Goal: Task Accomplishment & Management: Manage account settings

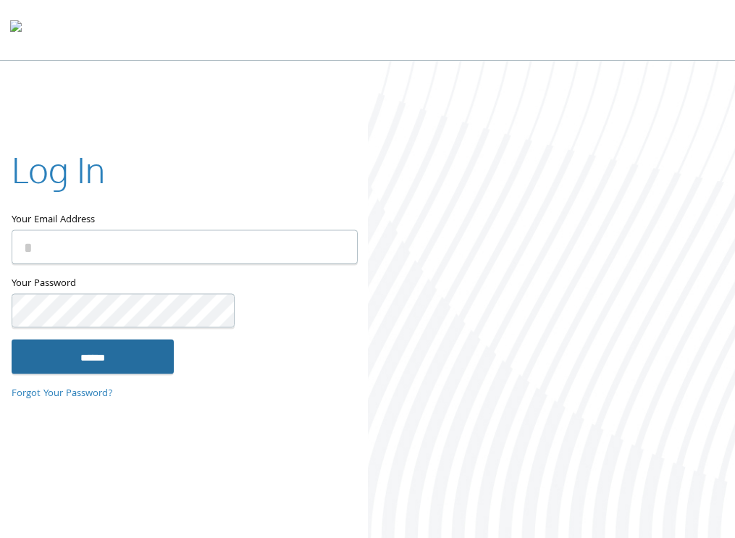
type input "**********"
click at [132, 372] on input "******" at bounding box center [93, 356] width 162 height 35
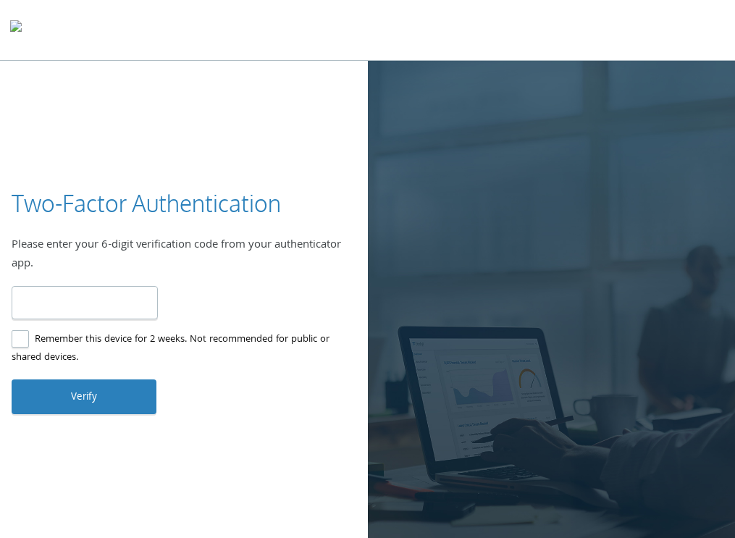
click at [88, 309] on input "number" at bounding box center [85, 303] width 146 height 34
type input "******"
